Goal: Information Seeking & Learning: Learn about a topic

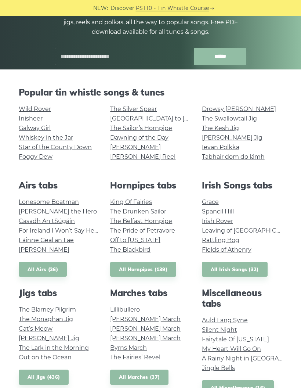
scroll to position [98, 0]
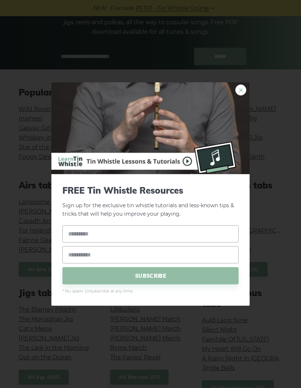
click at [242, 96] on link "×" at bounding box center [241, 90] width 11 height 11
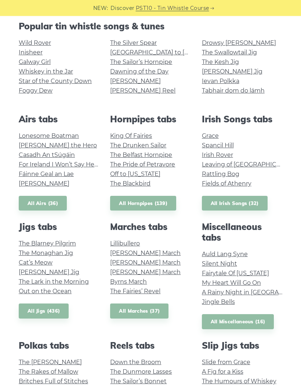
scroll to position [179, 0]
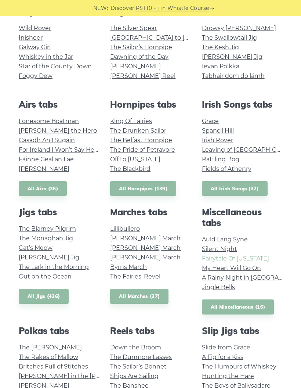
click at [250, 257] on link "Fairytale Of New York" at bounding box center [235, 258] width 67 height 7
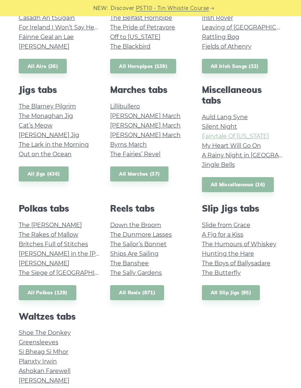
scroll to position [317, 0]
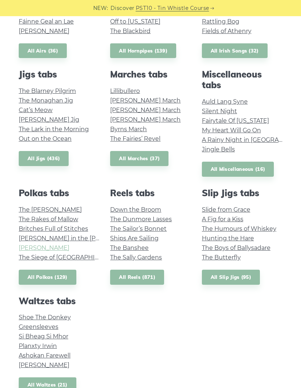
click at [43, 248] on link "John Ryan’s" at bounding box center [44, 247] width 51 height 7
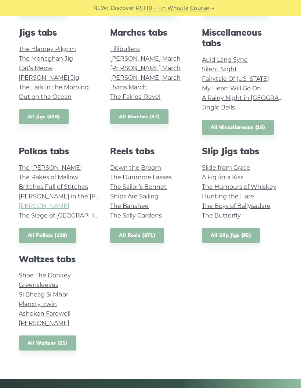
scroll to position [370, 0]
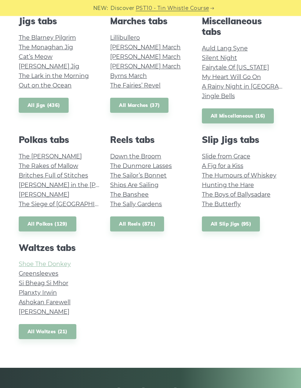
click at [60, 264] on link "Shoe The Donkey" at bounding box center [45, 264] width 52 height 7
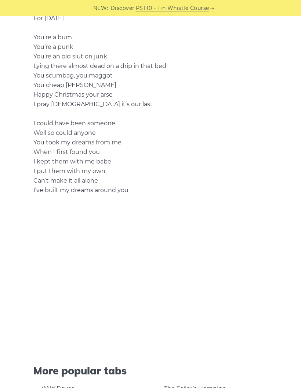
scroll to position [940, 0]
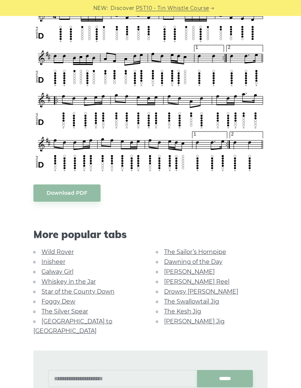
scroll to position [227, 0]
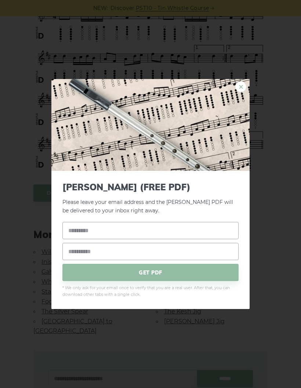
click at [245, 92] on link "×" at bounding box center [241, 86] width 11 height 11
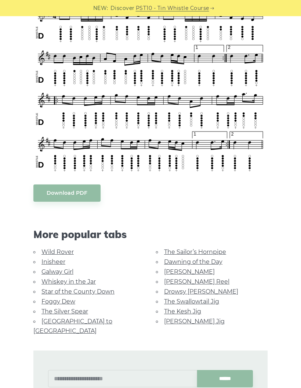
scroll to position [257, 0]
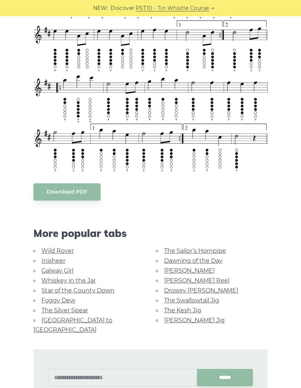
scroll to position [521, 0]
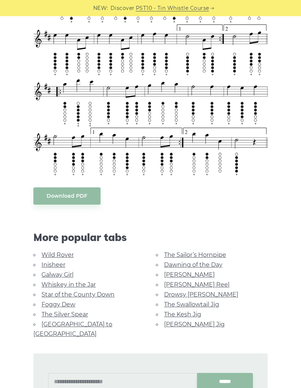
click at [89, 285] on link "Whiskey in the Jar" at bounding box center [69, 284] width 54 height 7
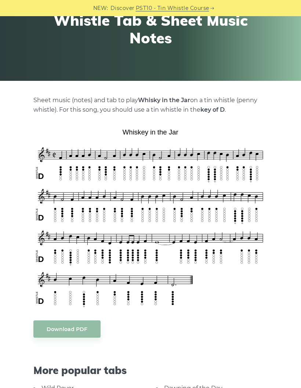
scroll to position [85, 0]
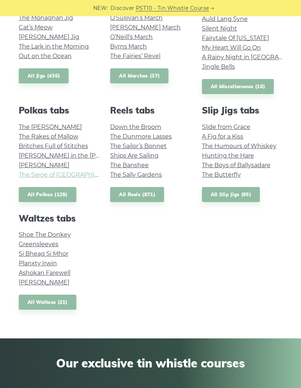
click at [60, 173] on link "The Siege of Ennis" at bounding box center [69, 174] width 101 height 7
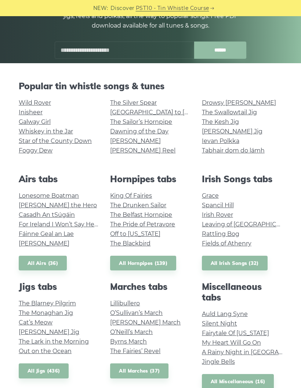
scroll to position [104, 0]
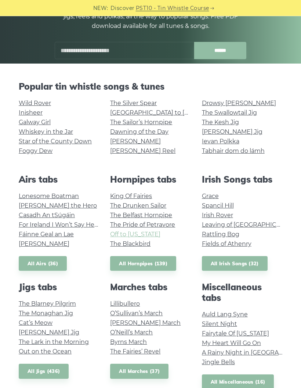
click at [142, 231] on link "Off to [US_STATE]" at bounding box center [135, 234] width 50 height 7
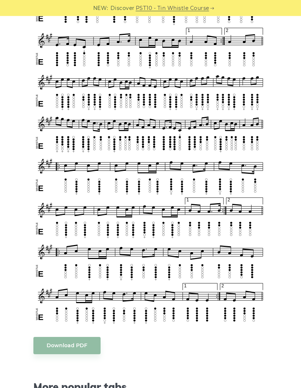
scroll to position [586, 0]
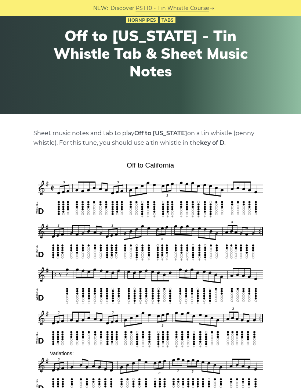
scroll to position [104, 0]
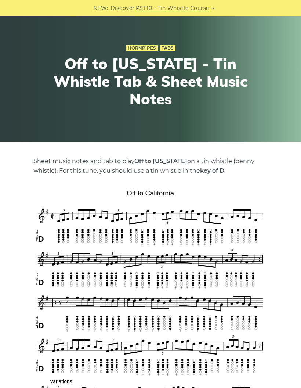
scroll to position [25, 0]
